Goal: Task Accomplishment & Management: Use online tool/utility

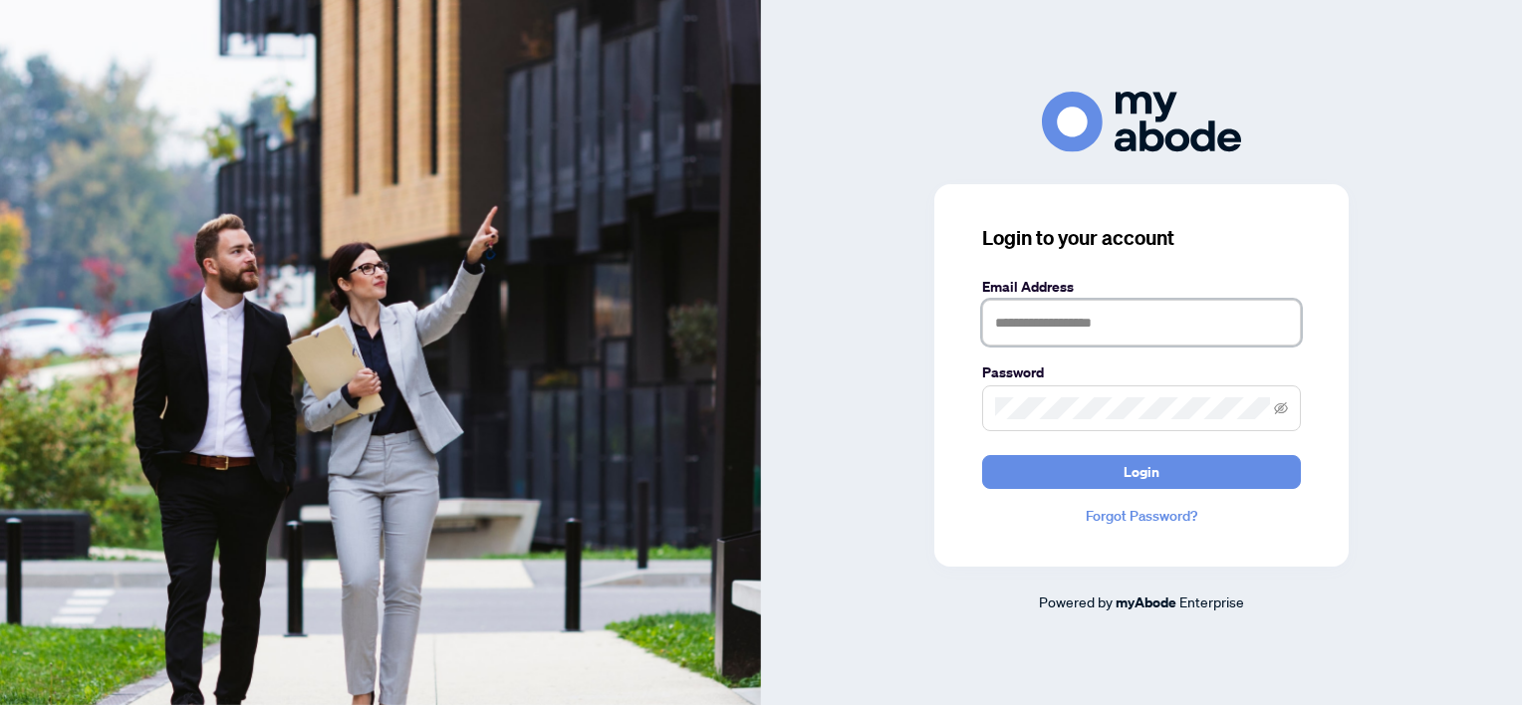
click at [1088, 323] on input "text" at bounding box center [1141, 323] width 319 height 46
type input "**********"
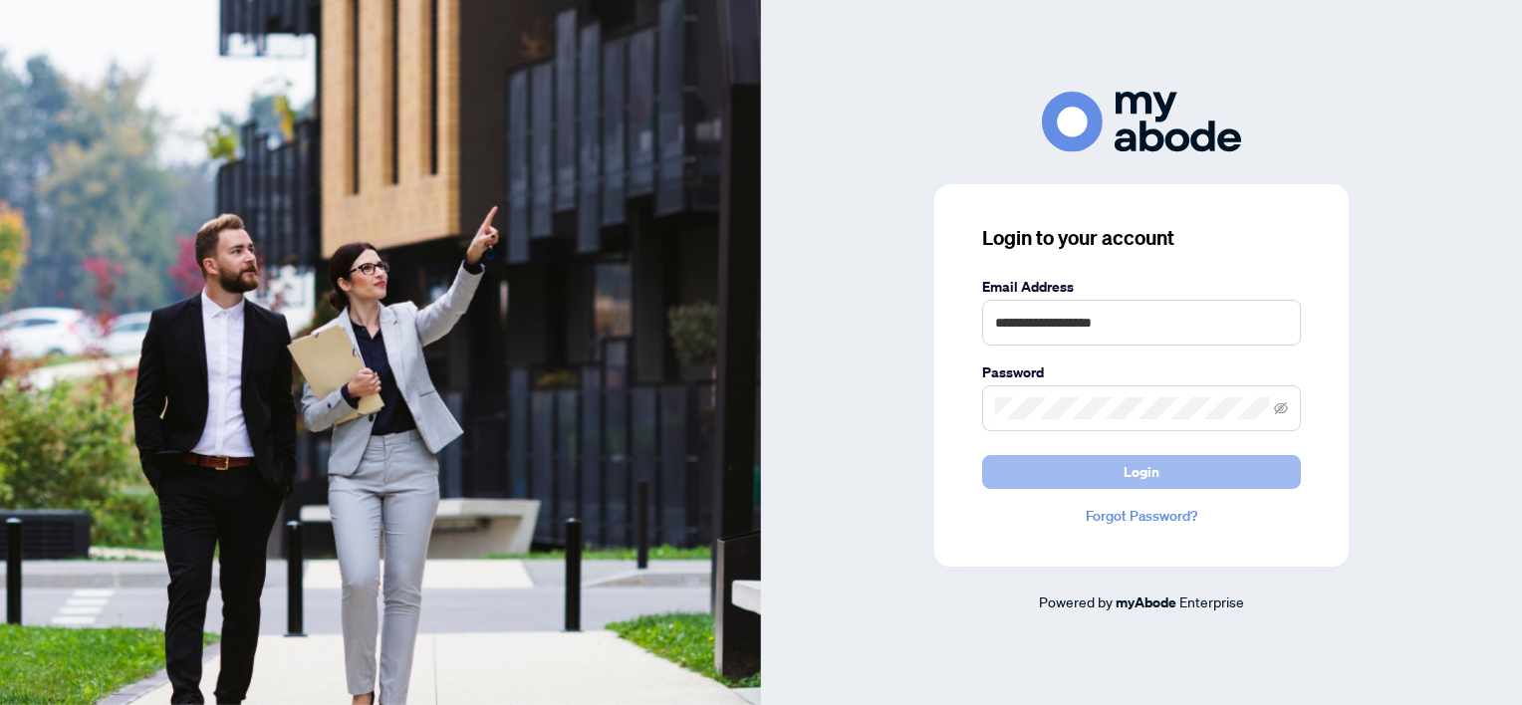
click at [1084, 483] on button "Login" at bounding box center [1141, 472] width 319 height 34
click at [982, 455] on button "Login" at bounding box center [1141, 472] width 319 height 34
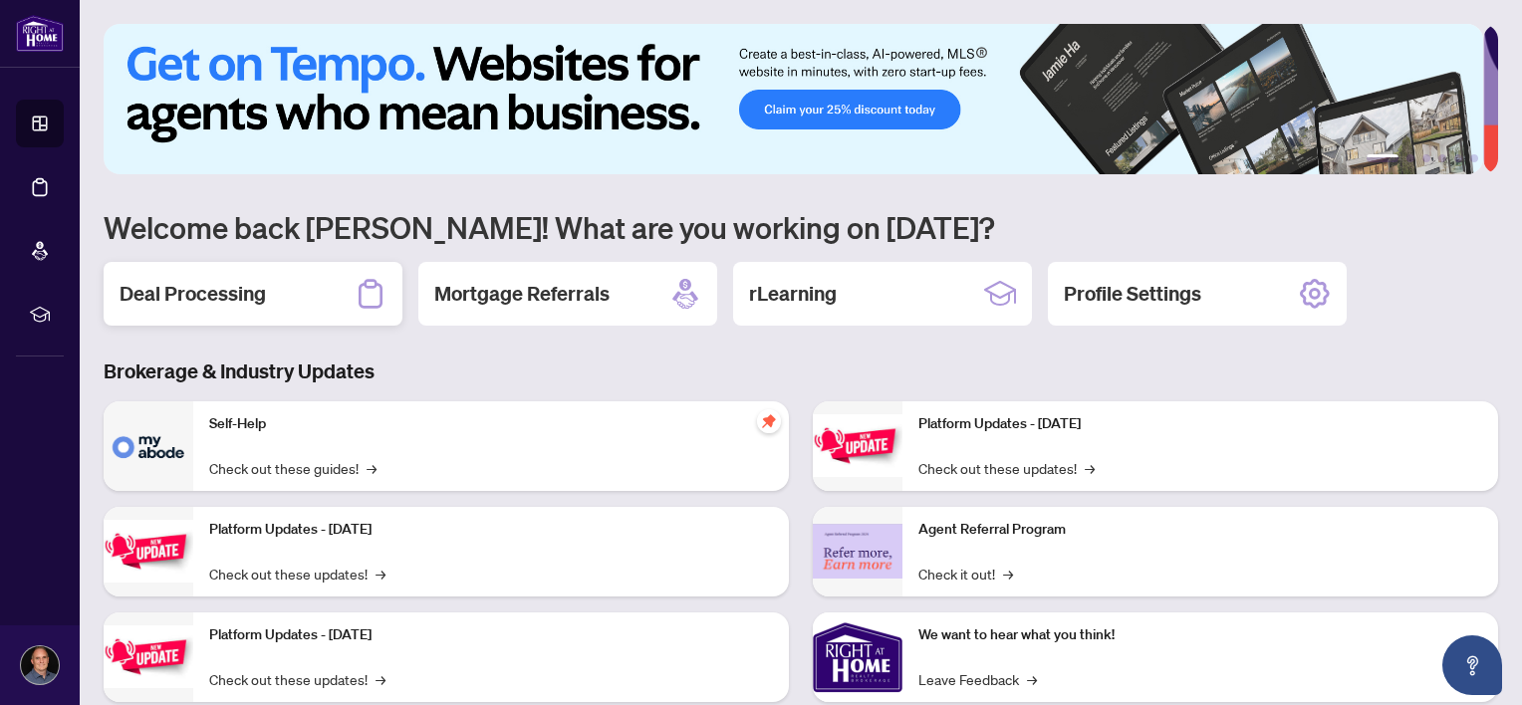
click at [224, 295] on h2 "Deal Processing" at bounding box center [193, 294] width 146 height 28
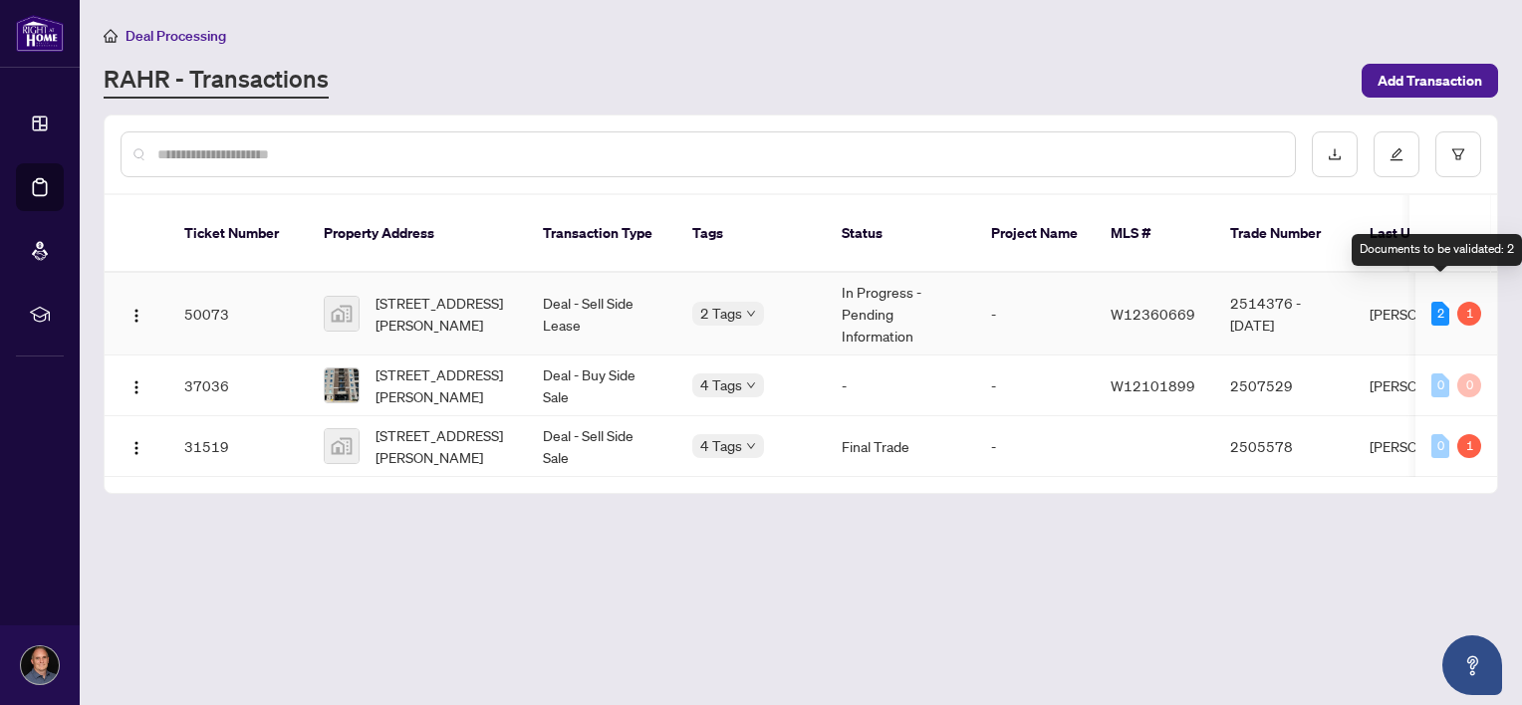
click at [1440, 302] on div "2" at bounding box center [1440, 314] width 18 height 24
click at [1475, 302] on div "1" at bounding box center [1469, 314] width 24 height 24
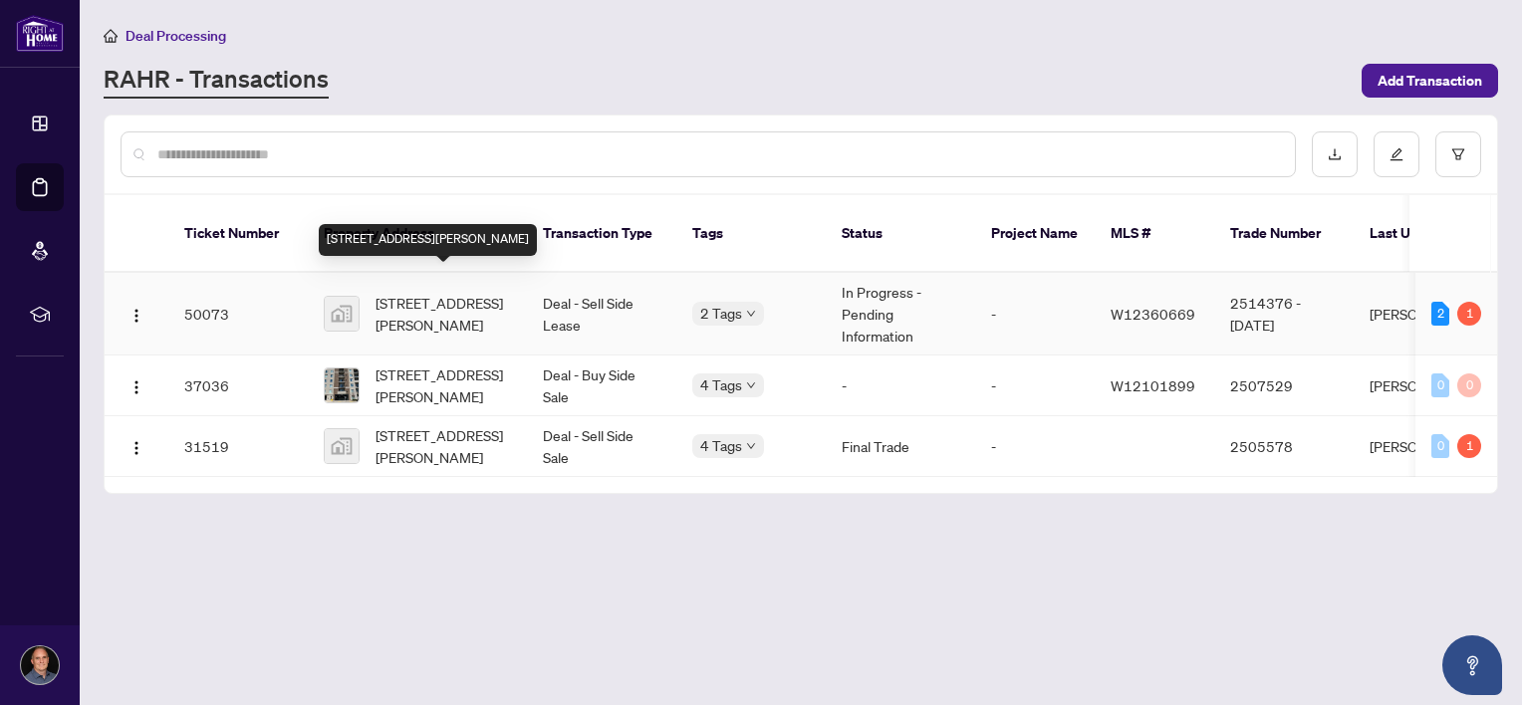
click at [413, 292] on span "610 Farmstead Dr #214, Milton, Ontario L9T 4M6, Canada" at bounding box center [442, 314] width 135 height 44
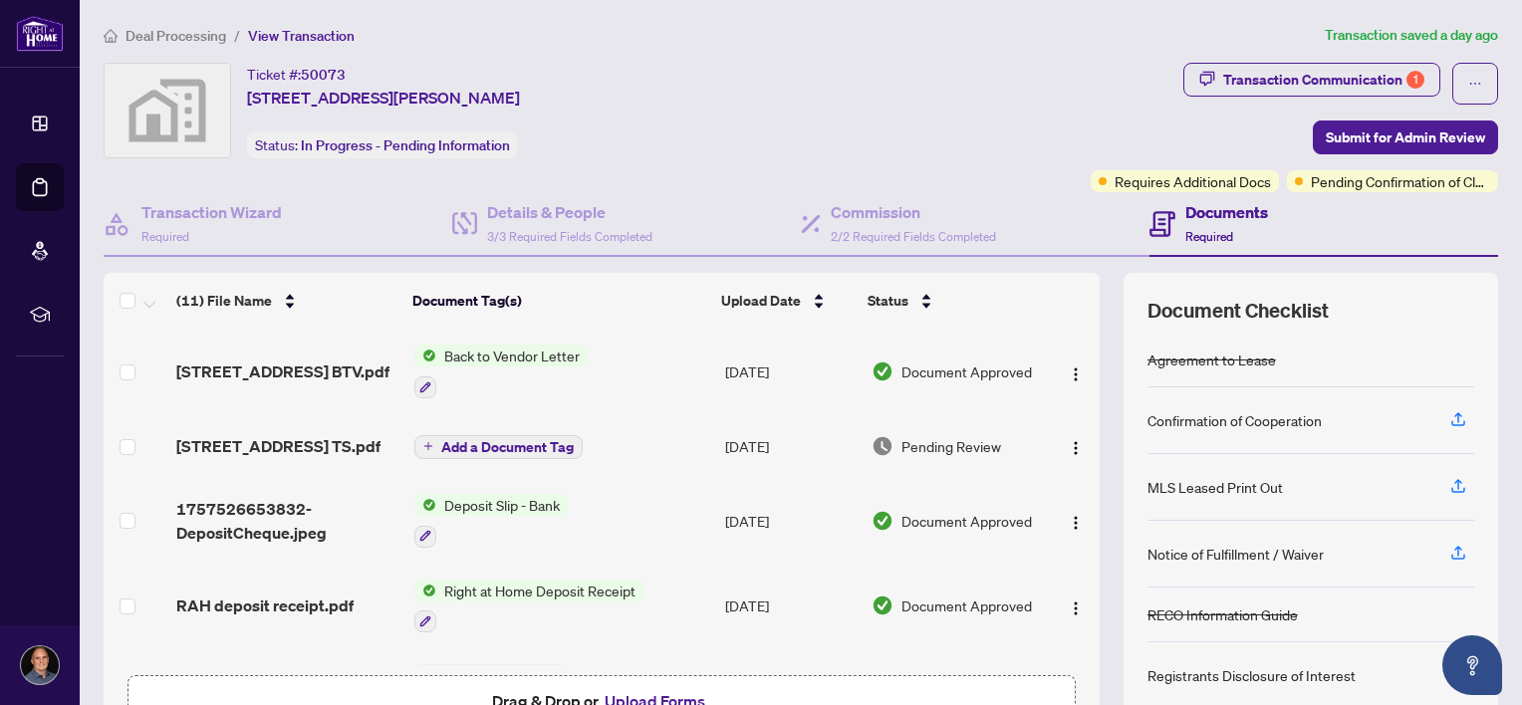
click at [1078, 390] on td at bounding box center [1074, 372] width 52 height 86
click at [283, 442] on span "610 Farmstead Dr 214 TS.pdf" at bounding box center [278, 446] width 204 height 24
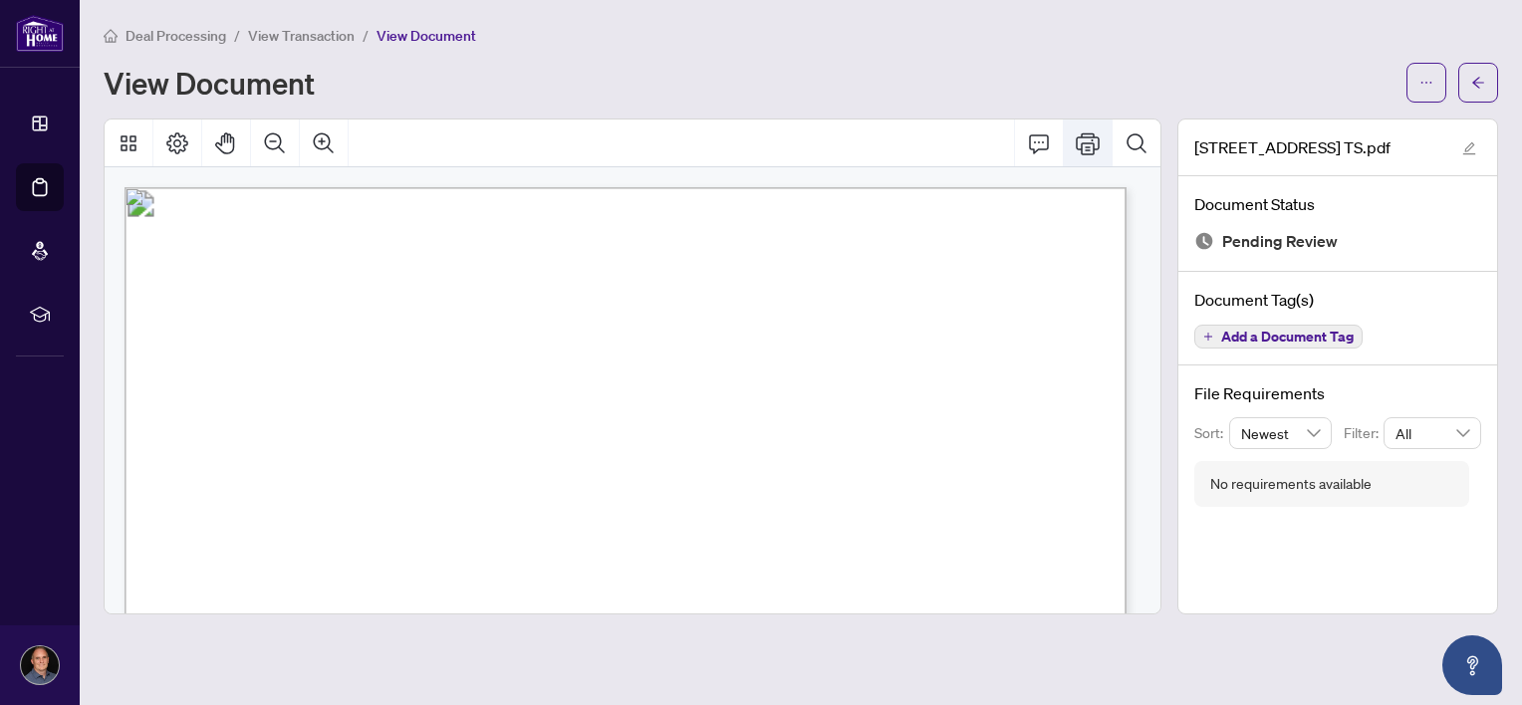
click at [1083, 146] on icon "Print" at bounding box center [1088, 143] width 24 height 22
